Goal: Check status

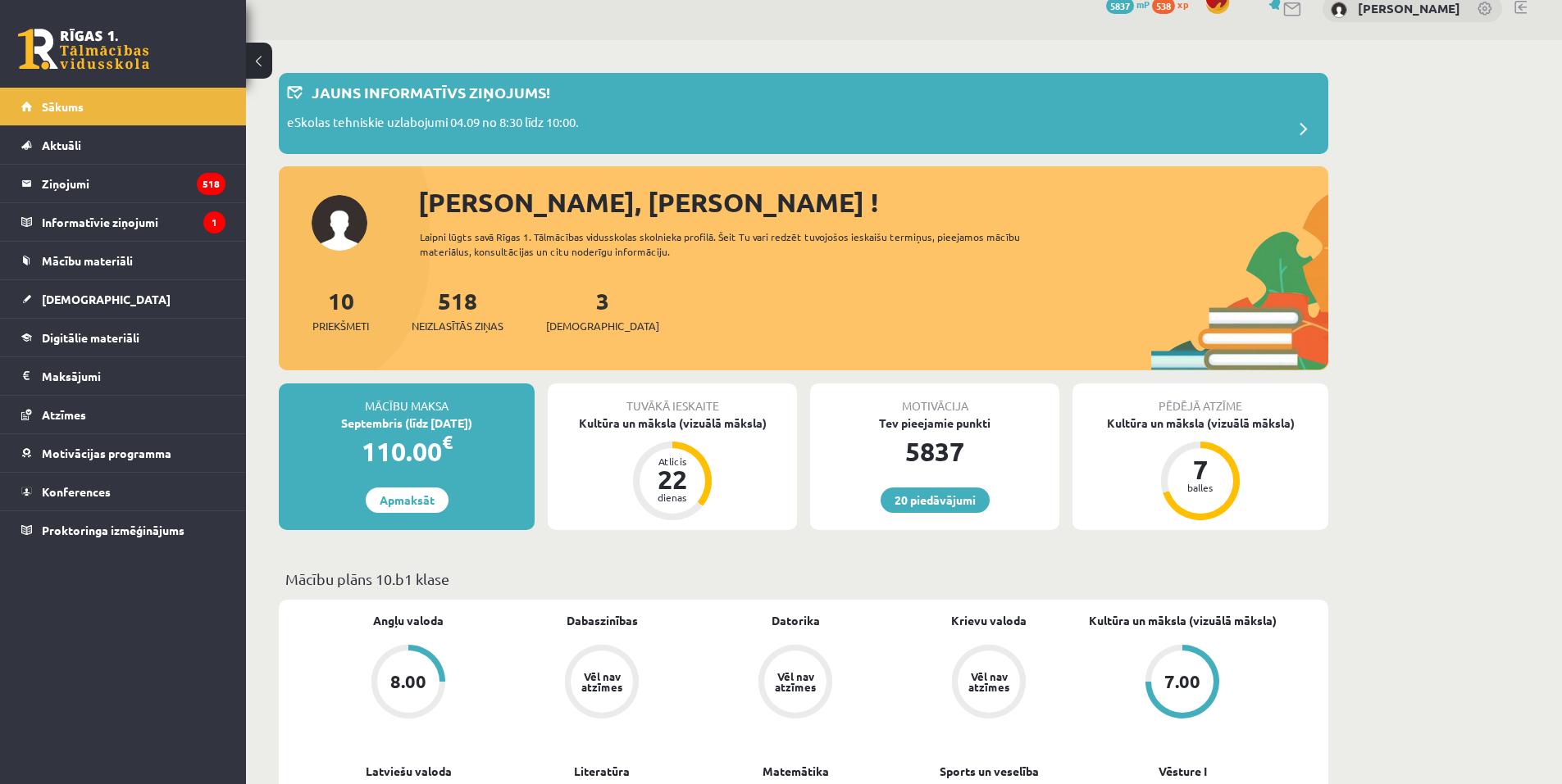
scroll to position [82, 0]
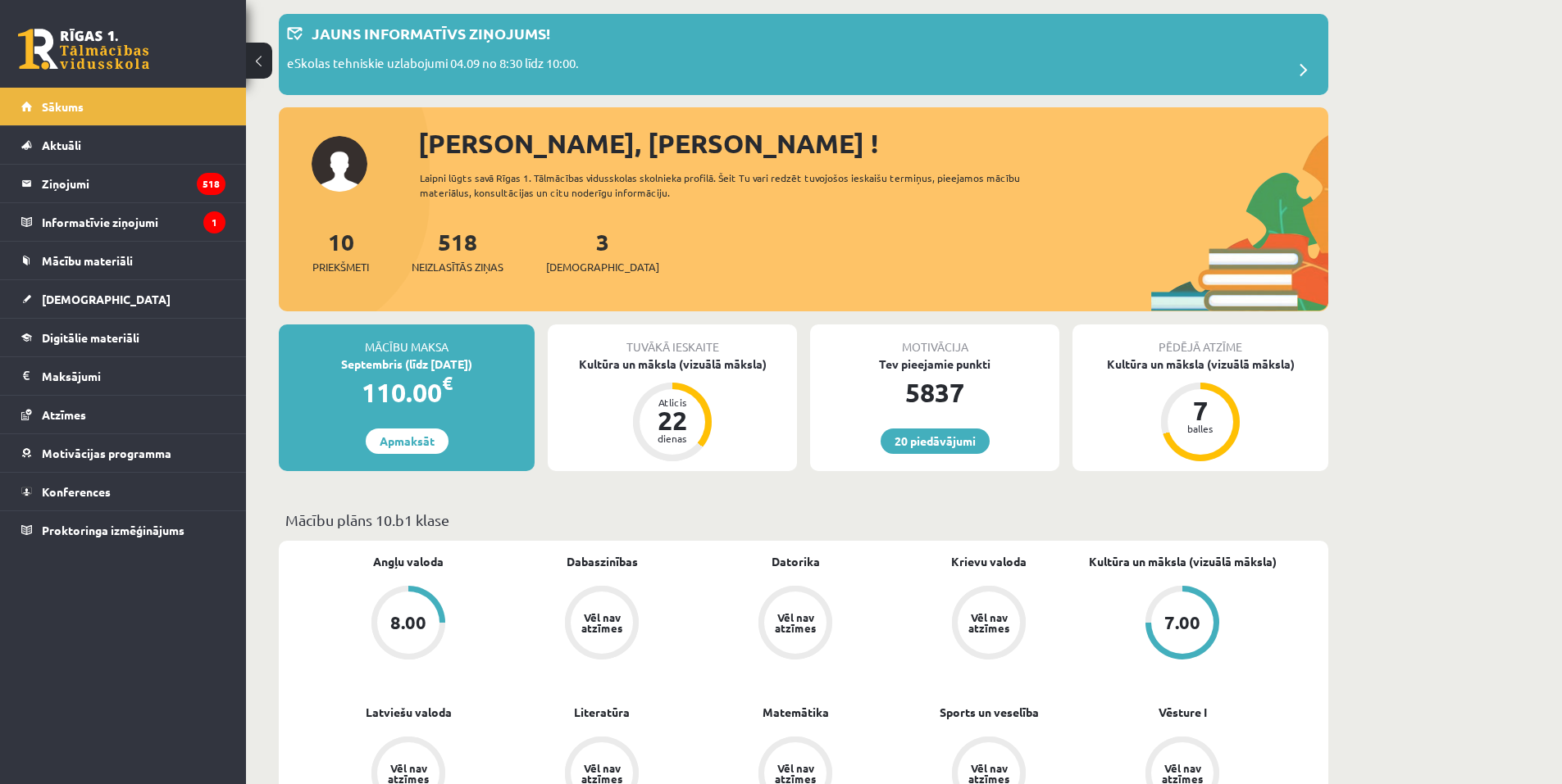
click at [401, 624] on div "8.00" at bounding box center [408, 623] width 36 height 18
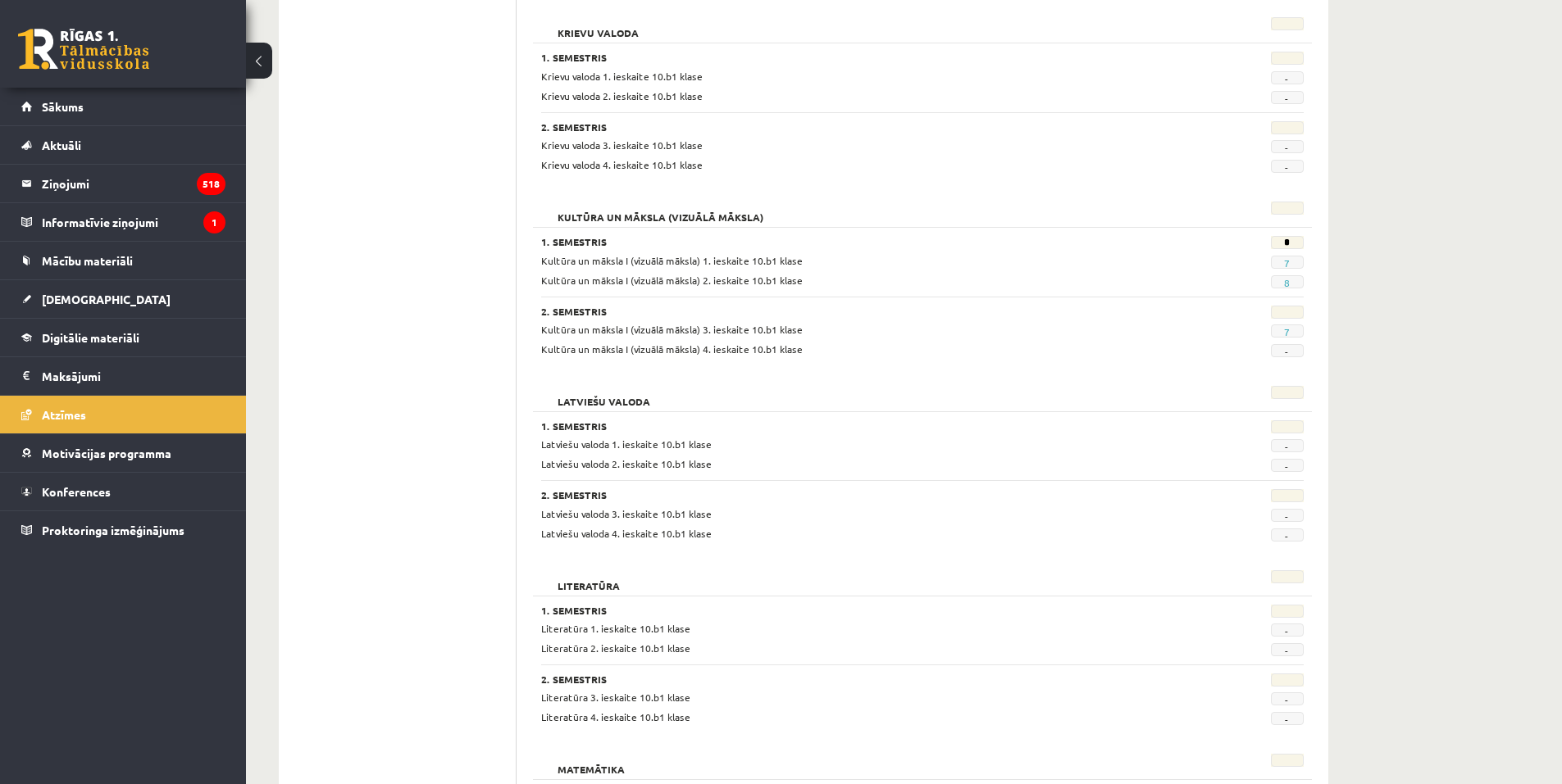
scroll to position [819, 0]
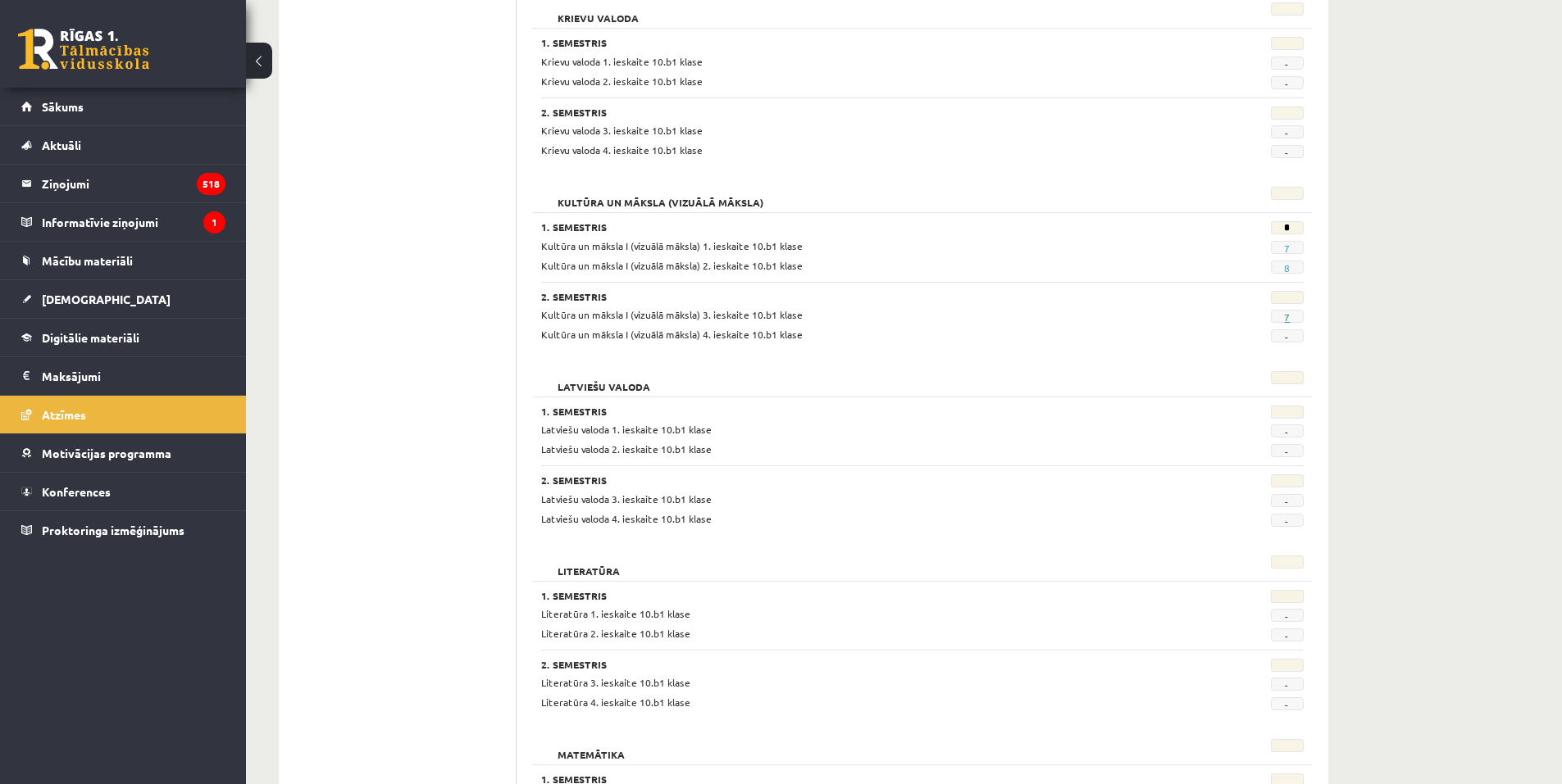
click at [1287, 316] on link "7" at bounding box center [1286, 317] width 5 height 13
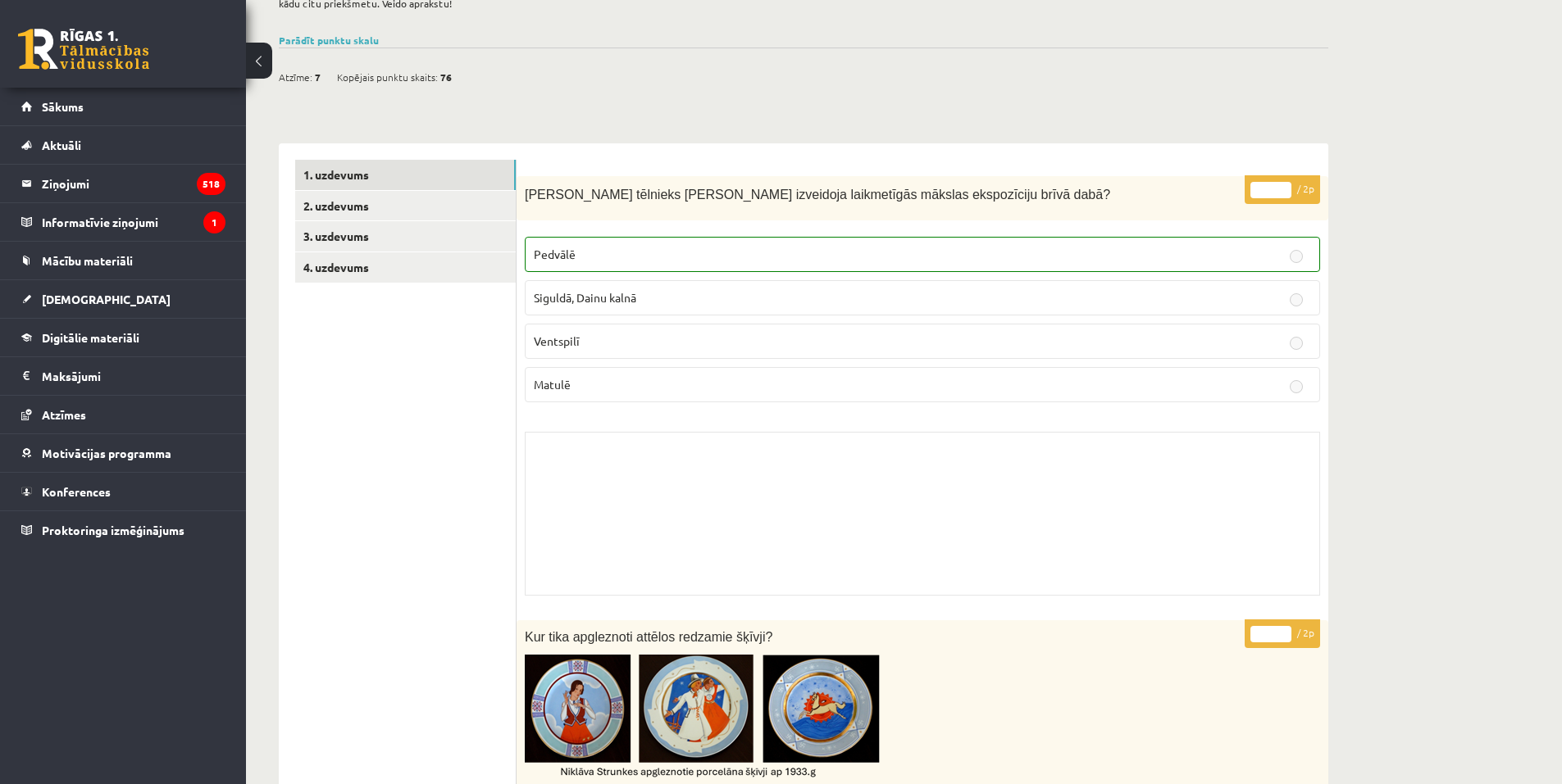
scroll to position [82, 0]
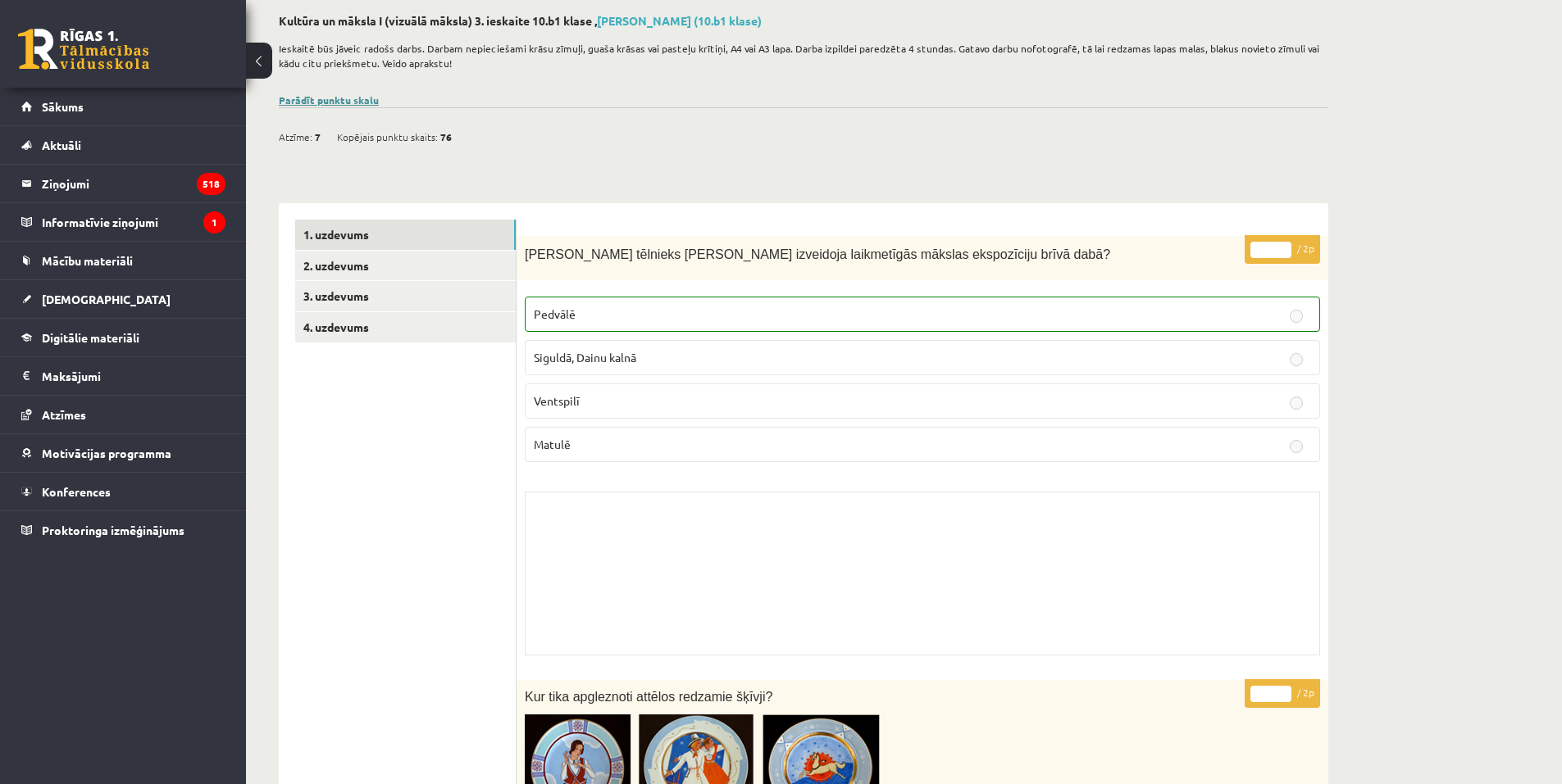
click at [338, 97] on link "Parādīt punktu skalu" at bounding box center [328, 100] width 100 height 13
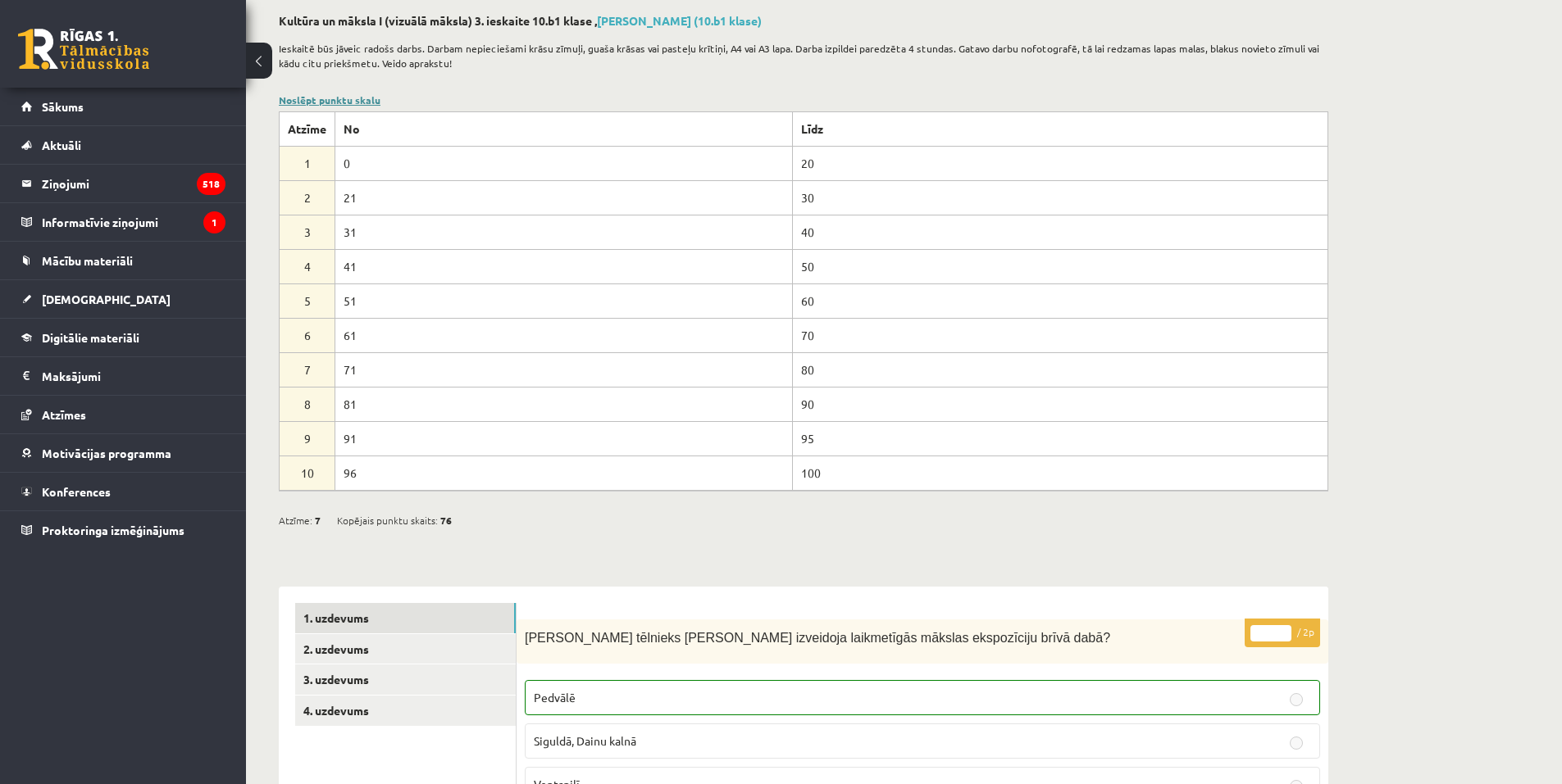
click at [354, 102] on link "Noslēpt punktu skalu" at bounding box center [329, 100] width 102 height 13
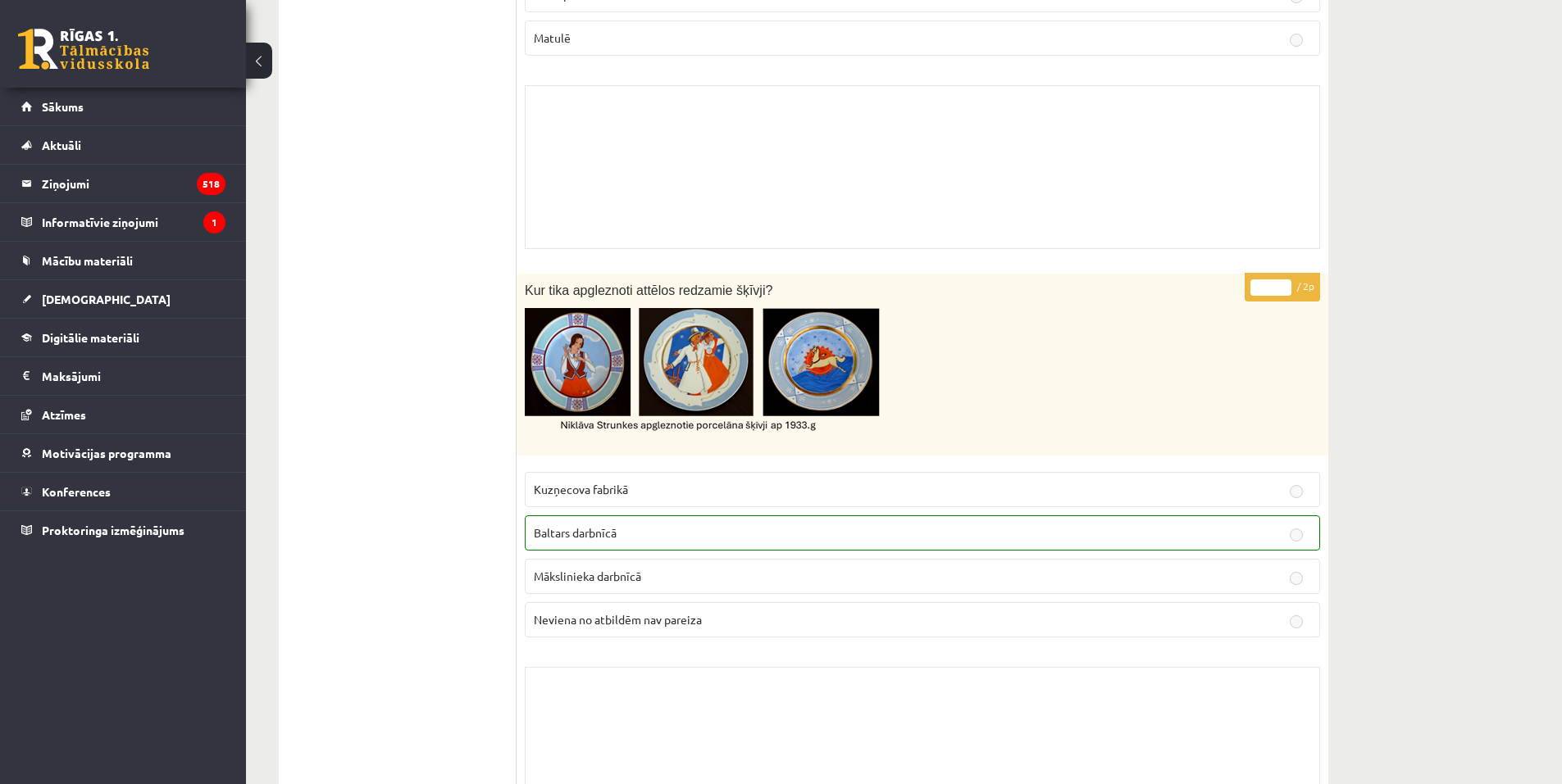
scroll to position [0, 0]
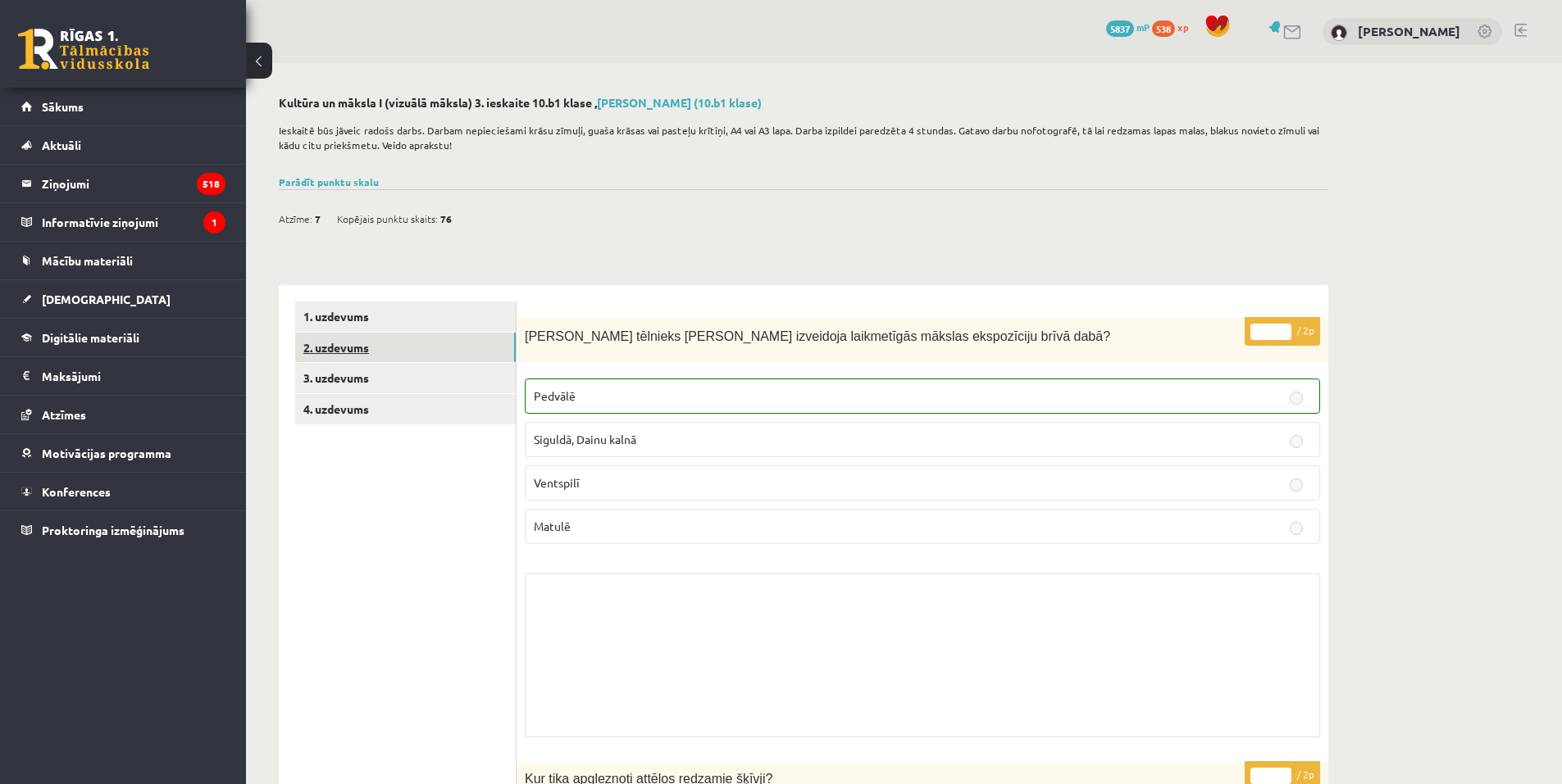
click at [435, 357] on link "2. uzdevums" at bounding box center [405, 347] width 220 height 30
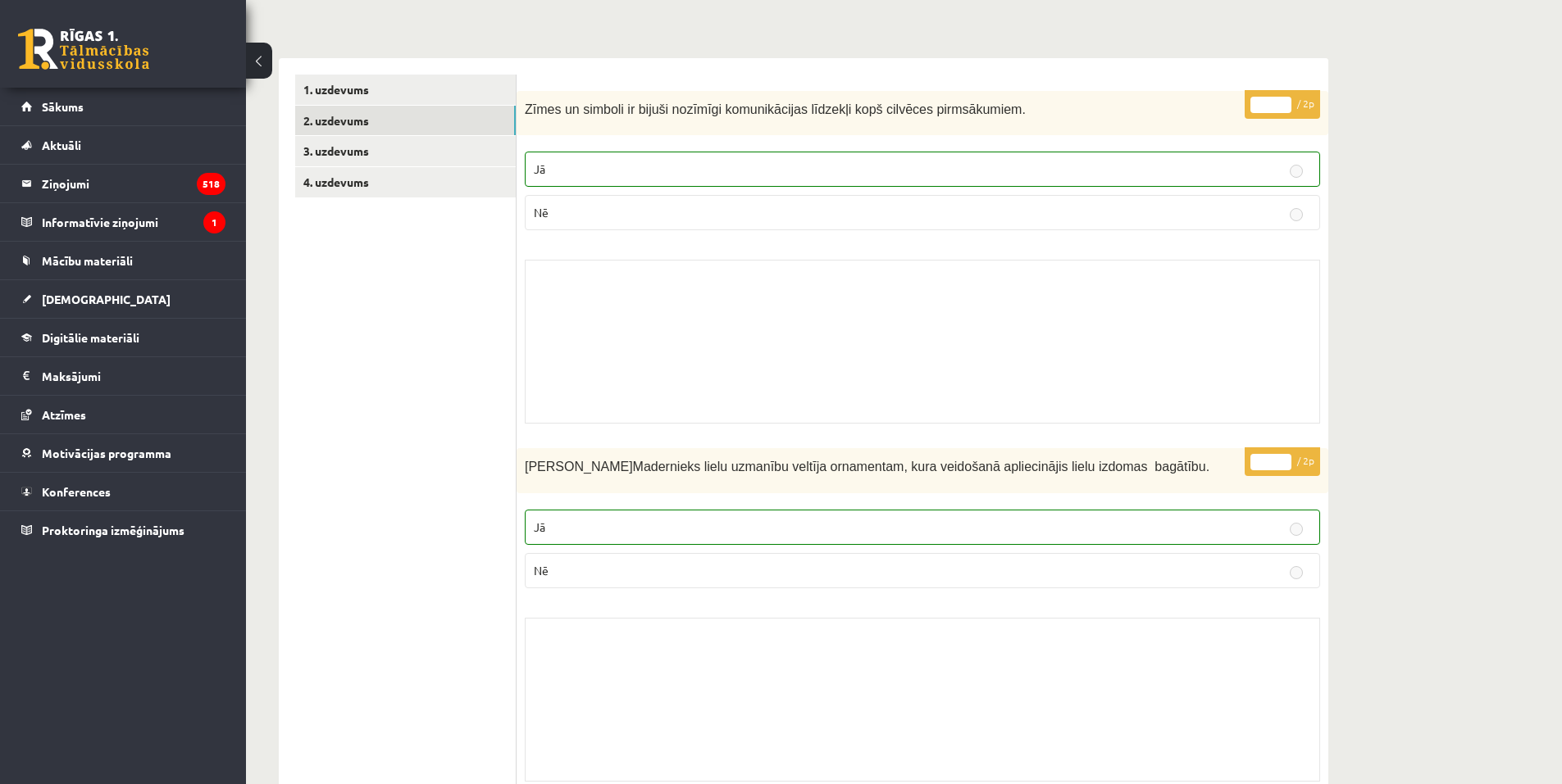
scroll to position [107, 0]
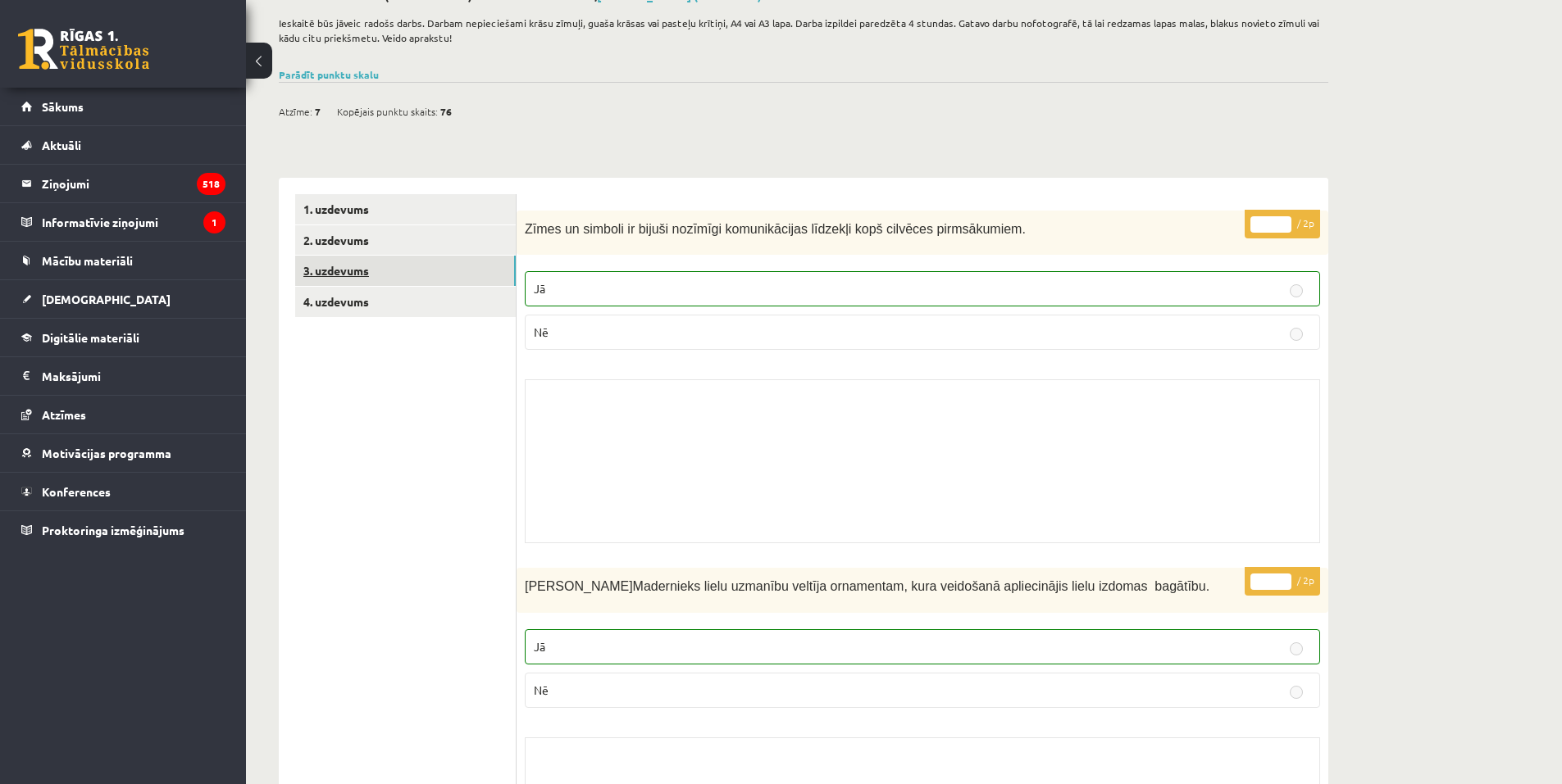
click at [361, 277] on link "3. uzdevums" at bounding box center [405, 270] width 220 height 30
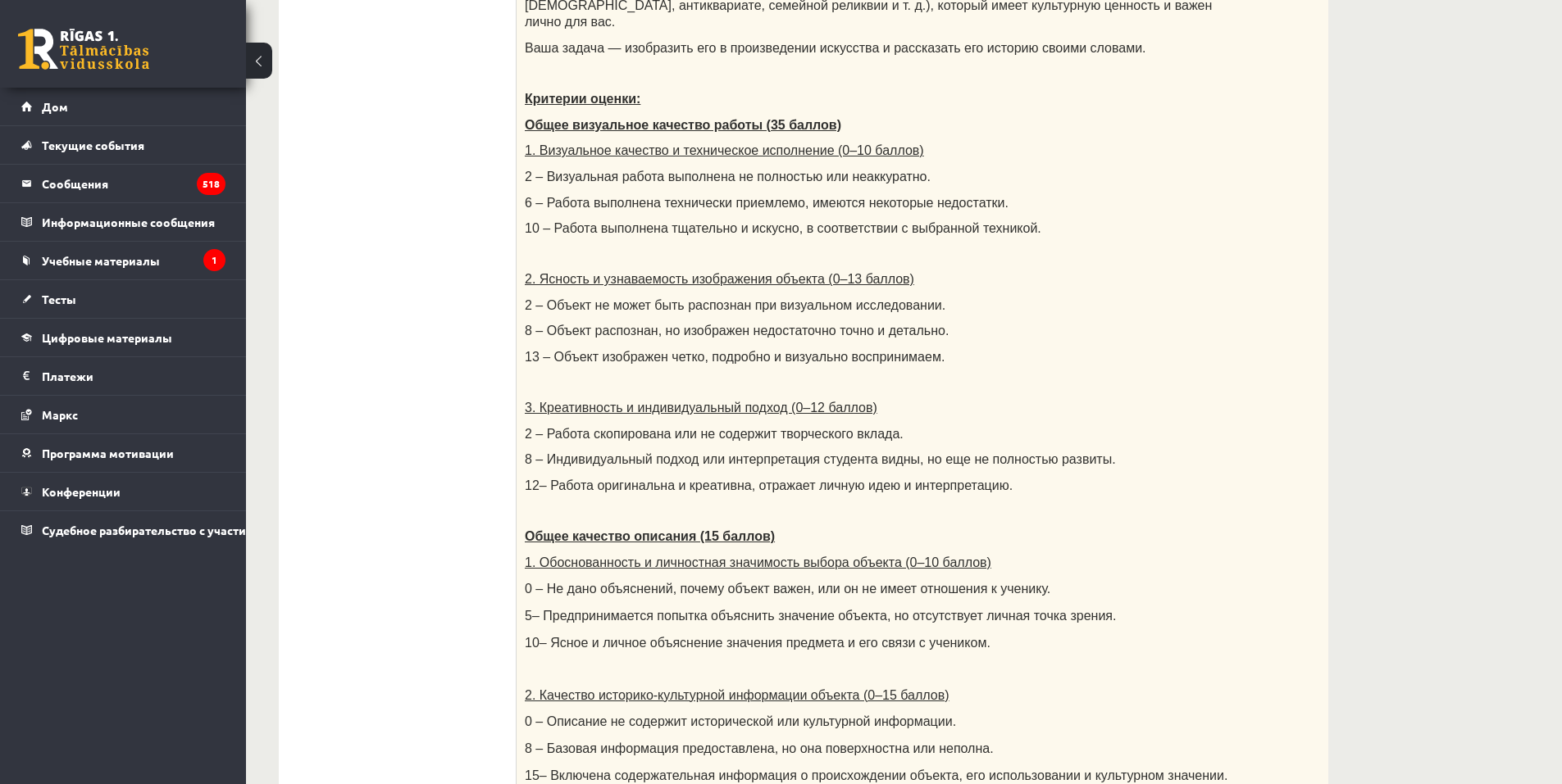
scroll to position [387, 0]
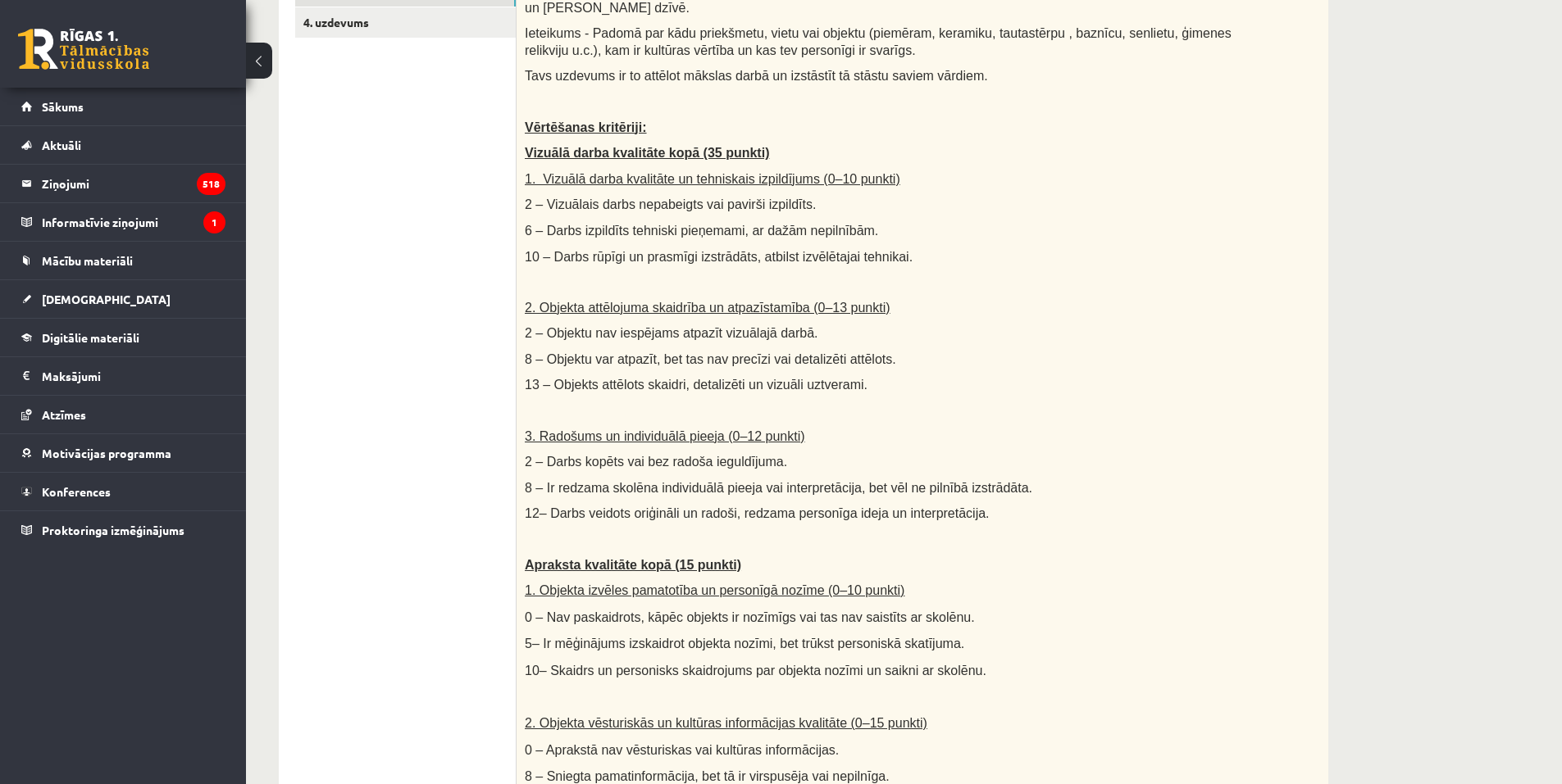
drag, startPoint x: 1462, startPoint y: 124, endPoint x: 1473, endPoint y: 52, distance: 72.8
click at [1463, 122] on div "Kultūra un māksla I (vizuālā māksla) 3. ieskaite 10.b1 klase , Arnella Baijere …" at bounding box center [903, 681] width 1315 height 2008
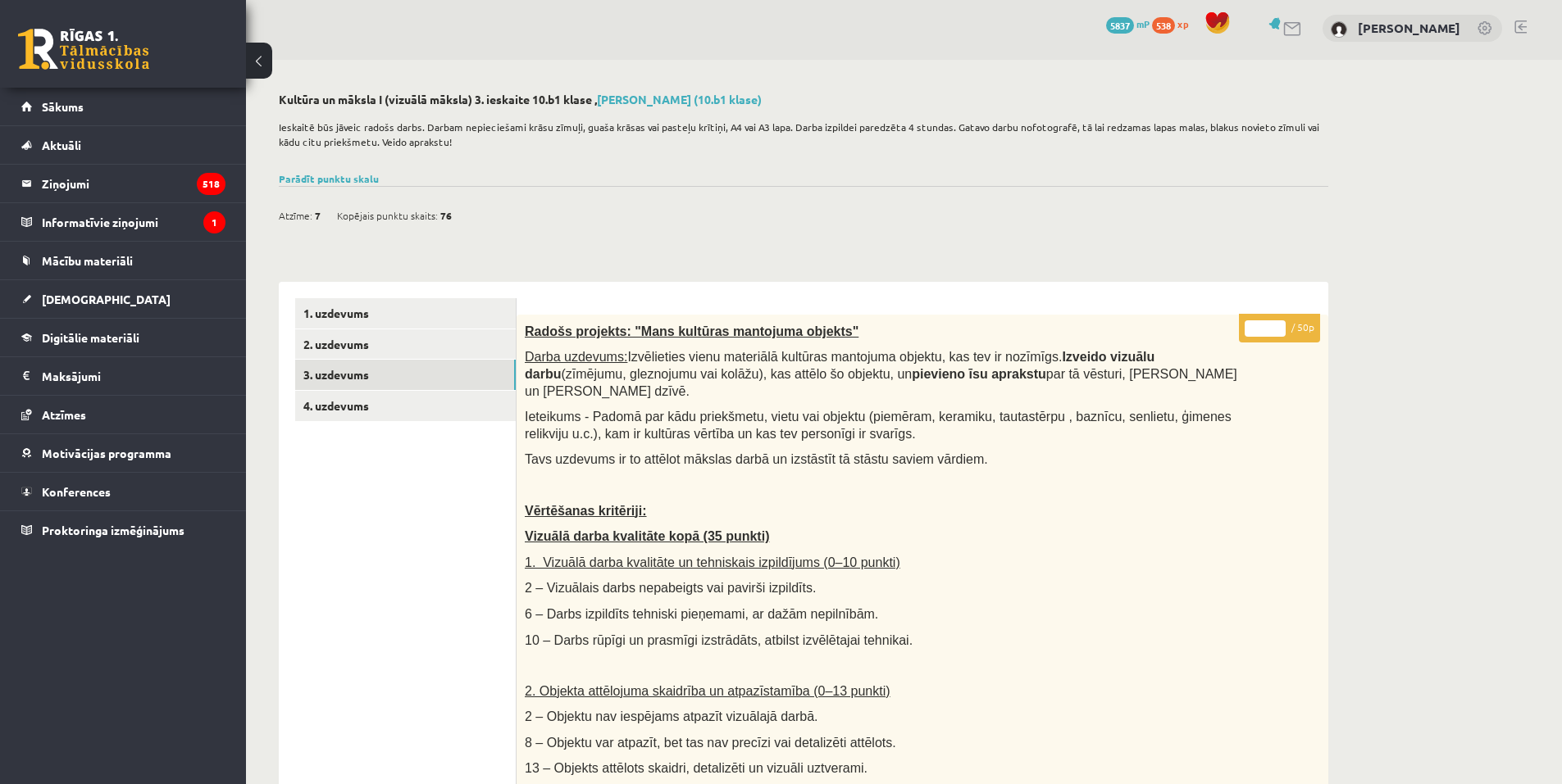
scroll to position [0, 0]
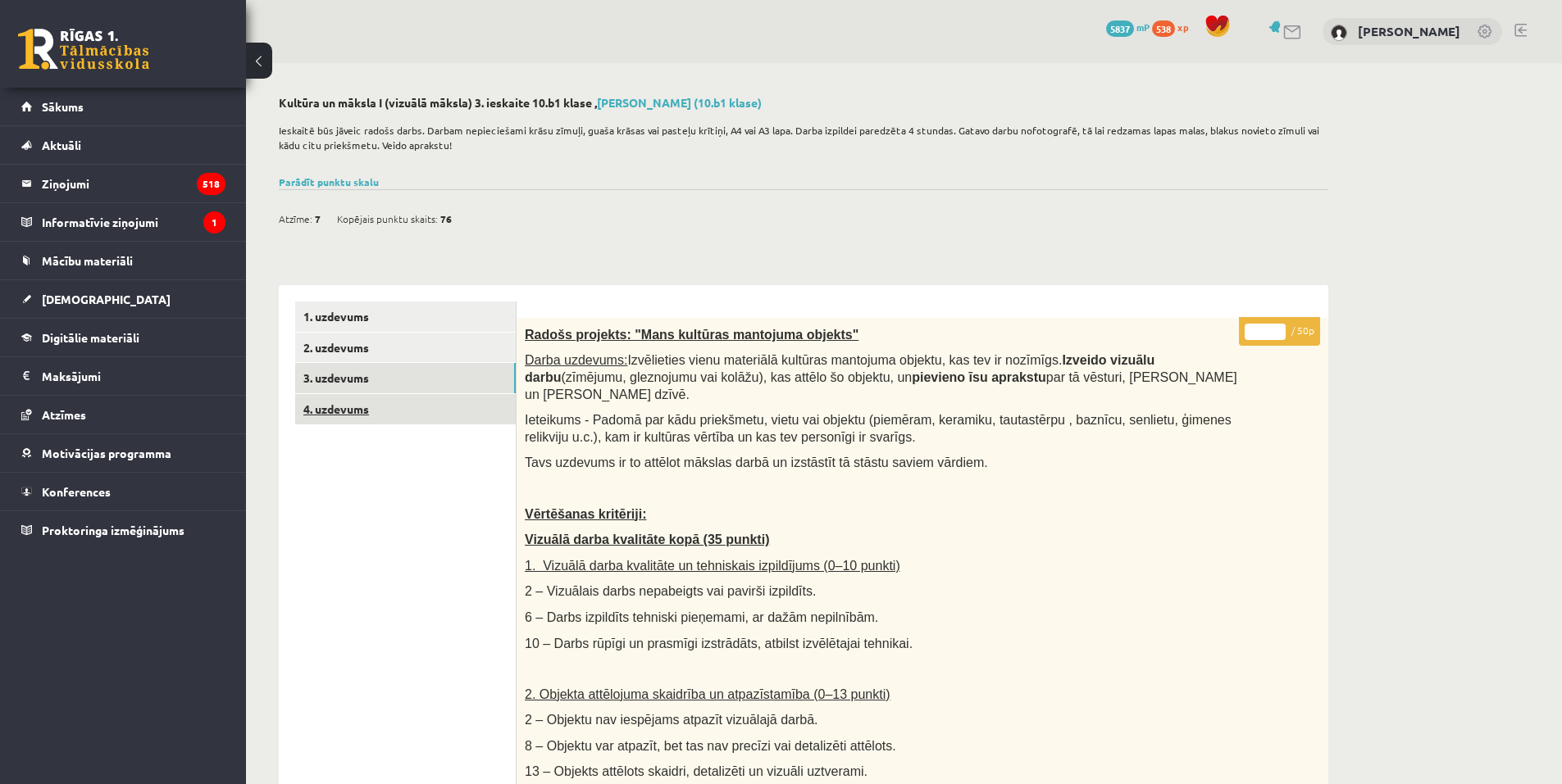
click at [353, 409] on link "4. uzdevums" at bounding box center [405, 409] width 220 height 30
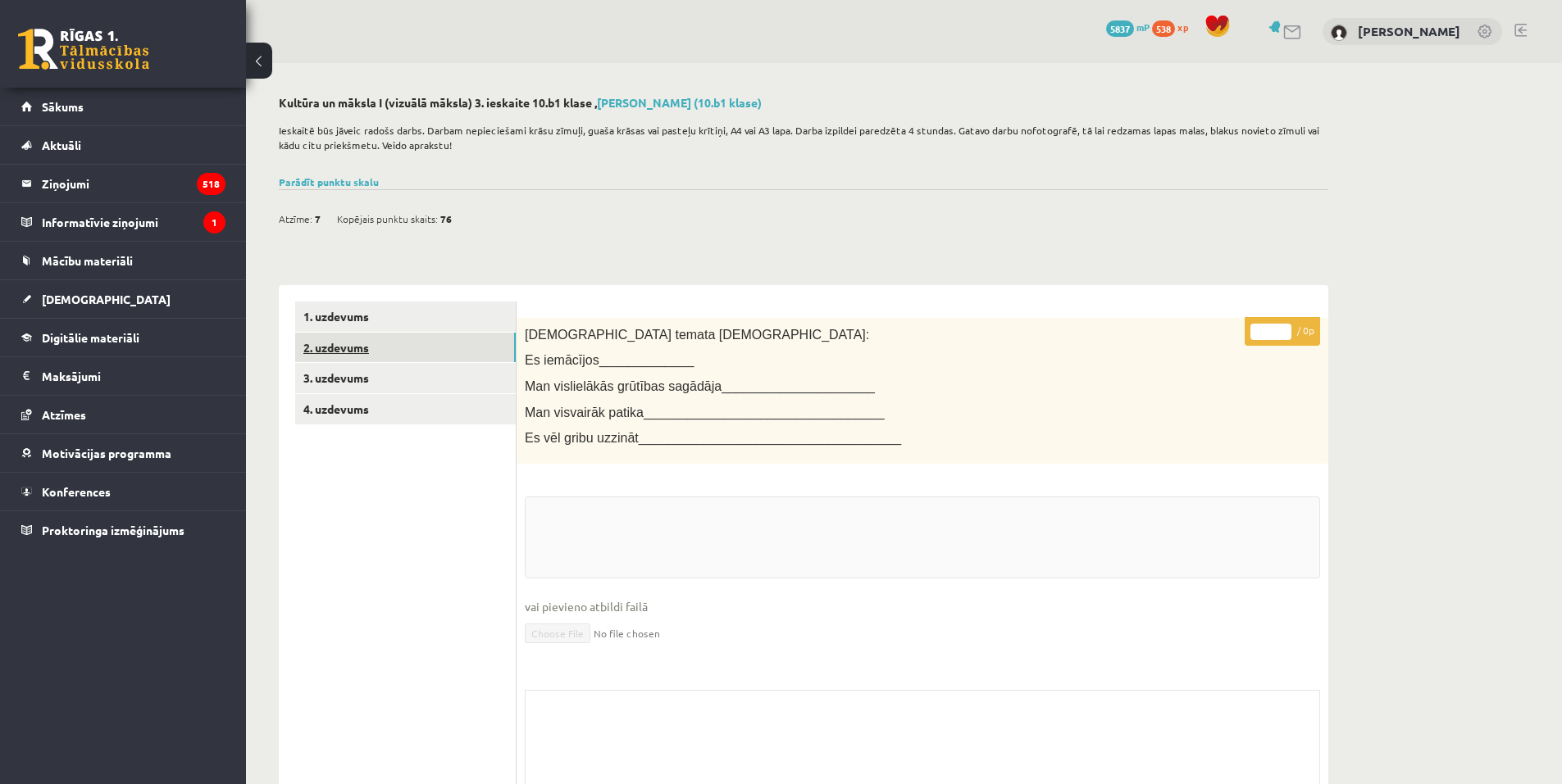
click at [424, 360] on link "2. uzdevums" at bounding box center [405, 347] width 220 height 30
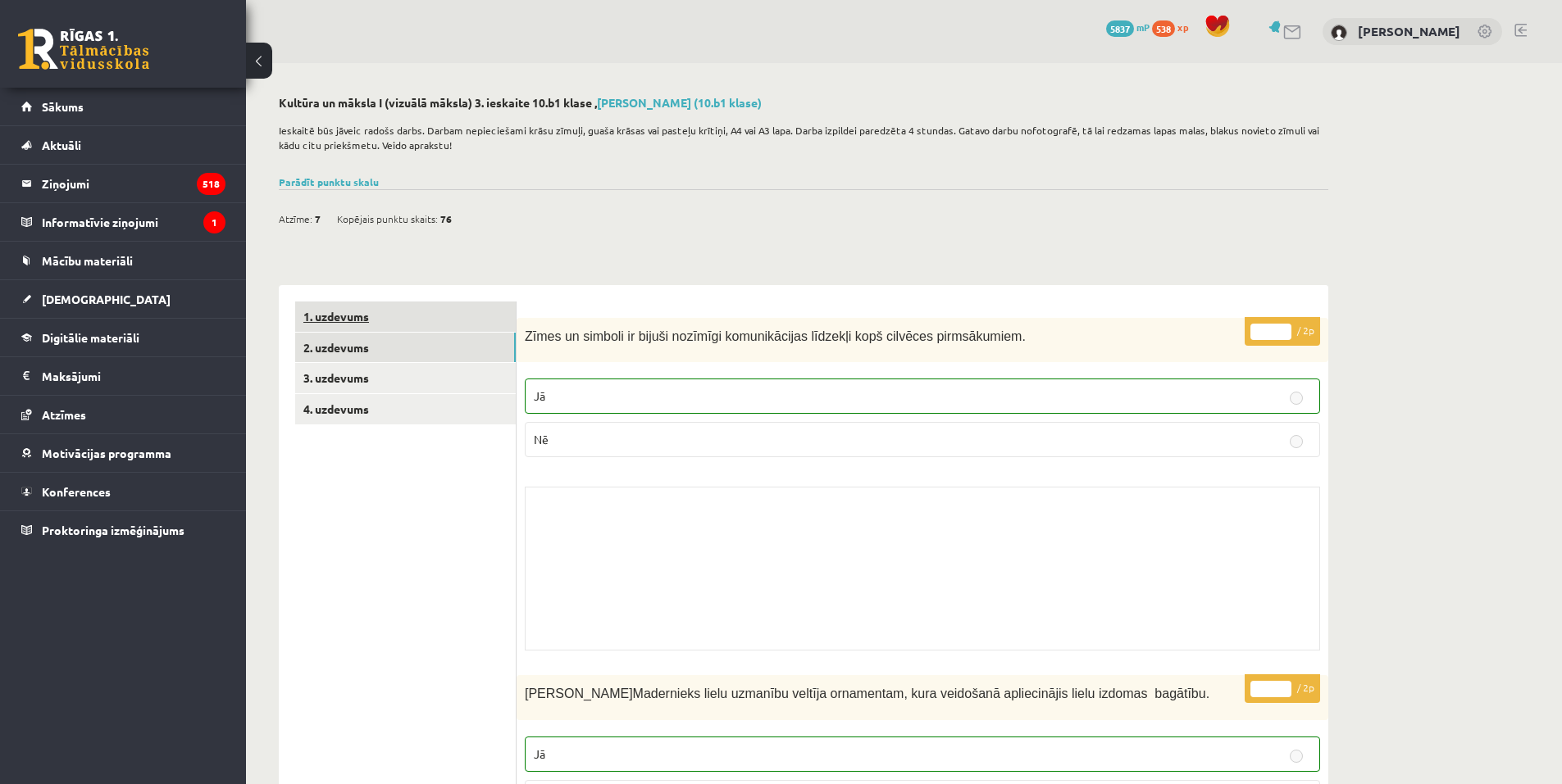
click at [401, 329] on link "1. uzdevums" at bounding box center [405, 316] width 220 height 30
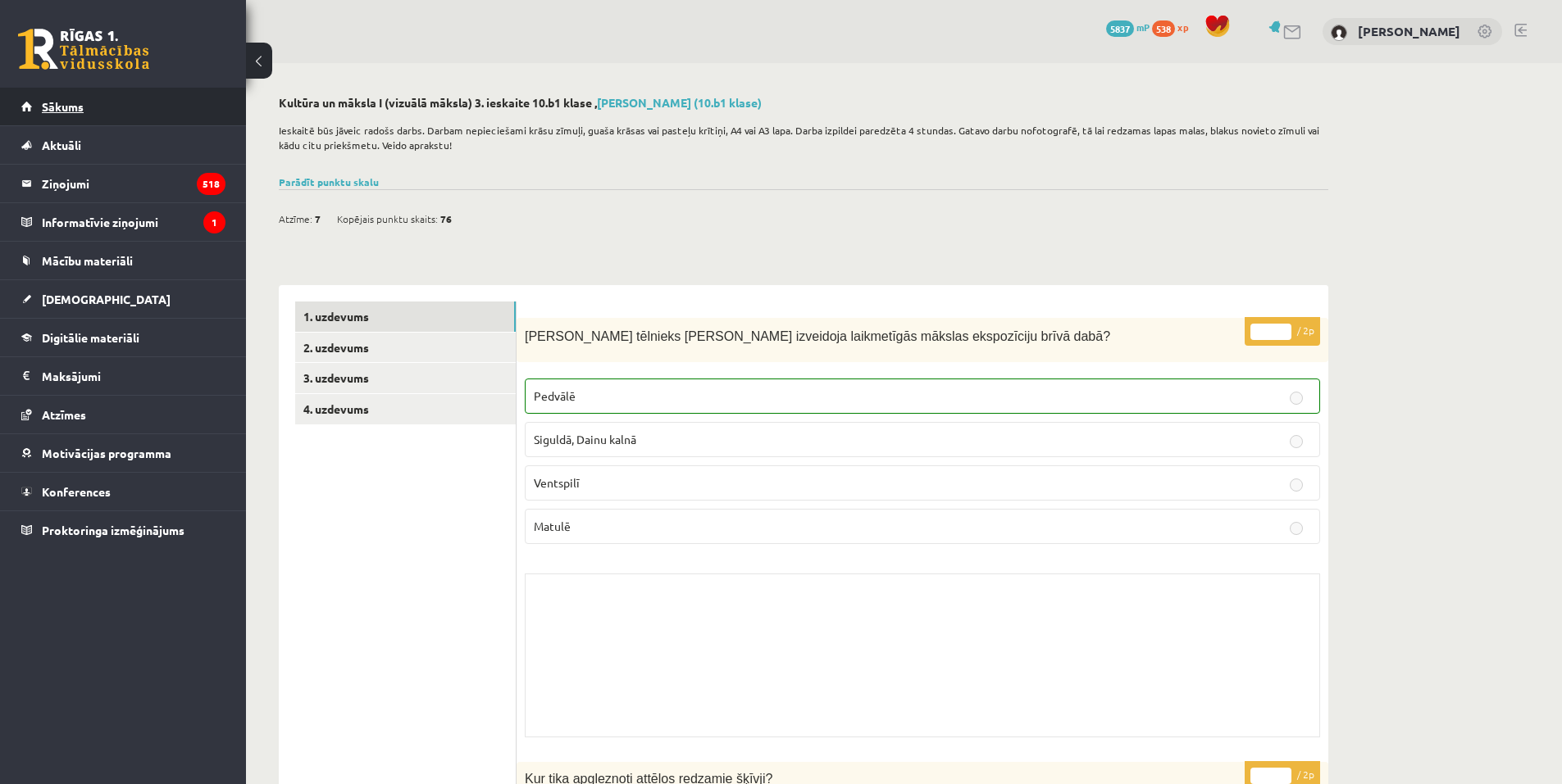
click at [151, 94] on link "Sākums" at bounding box center [123, 107] width 204 height 38
